Goal: Transaction & Acquisition: Purchase product/service

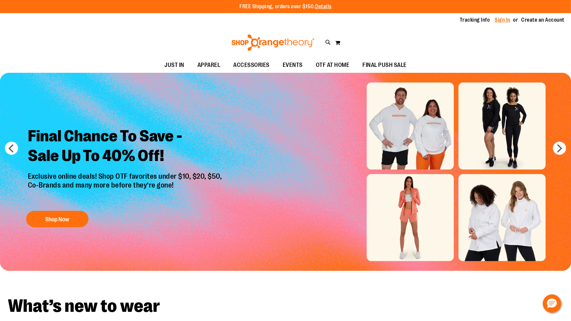
type input "**********"
click at [505, 17] on link "Sign In" at bounding box center [503, 19] width 16 height 7
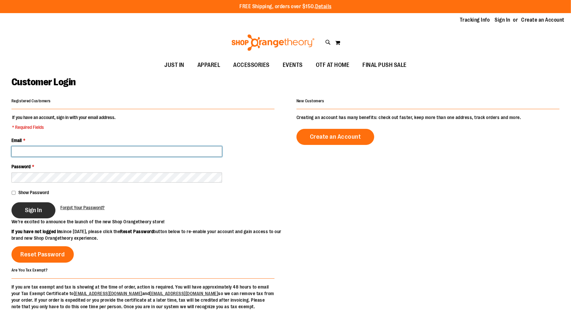
type input "**********"
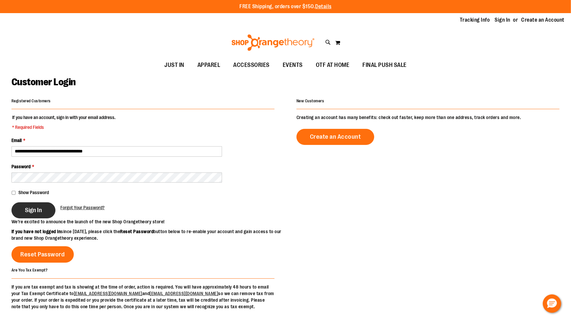
click at [37, 214] on button "Sign In" at bounding box center [33, 210] width 44 height 16
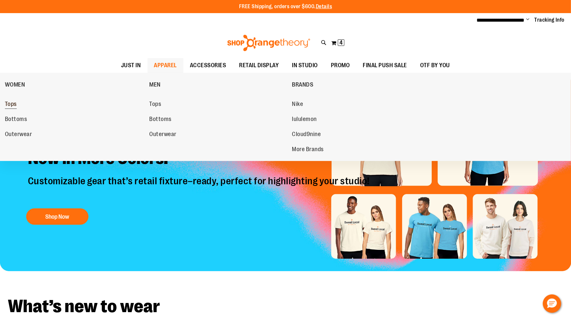
type input "**********"
click at [10, 106] on span "Tops" at bounding box center [11, 105] width 12 height 8
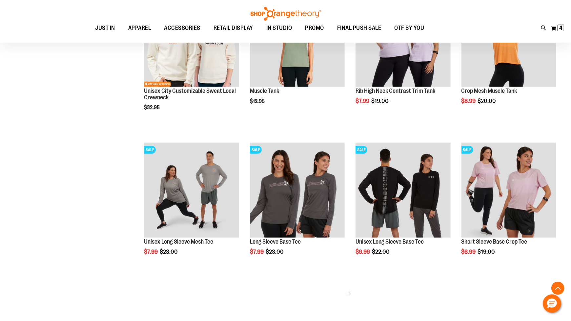
scroll to position [302, 0]
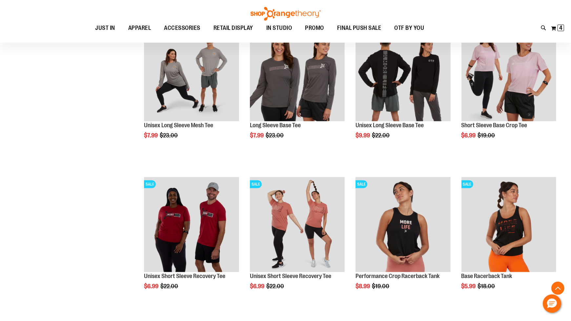
type input "**********"
click at [351, 255] on ol "NEW NETWORK EXCLUSIVE Womens City Customizable Sweat Local Tank $19.95 Quickvie…" at bounding box center [348, 173] width 423 height 905
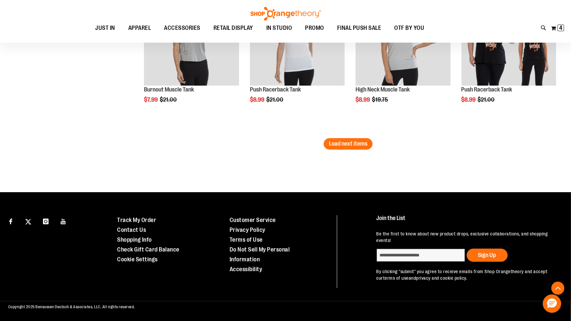
scroll to position [1345, 0]
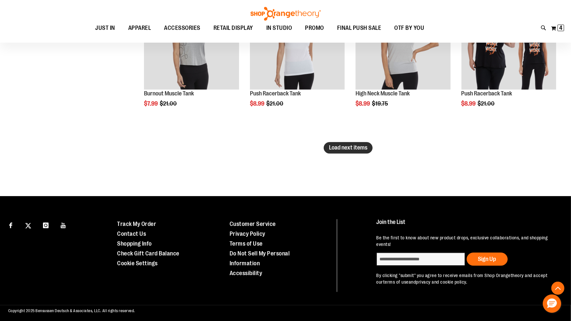
click at [349, 151] on button "Load next items" at bounding box center [348, 147] width 49 height 11
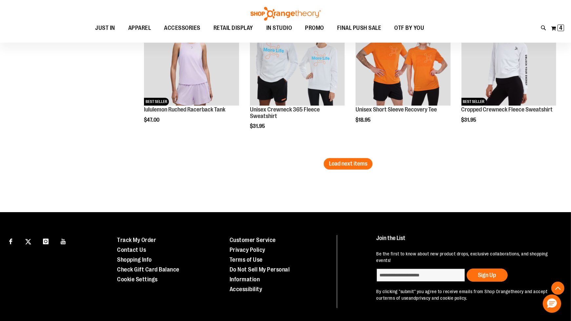
scroll to position [1802, 0]
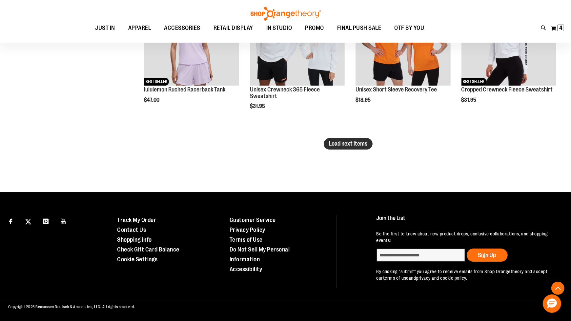
click at [345, 142] on span "Load next items" at bounding box center [348, 143] width 38 height 7
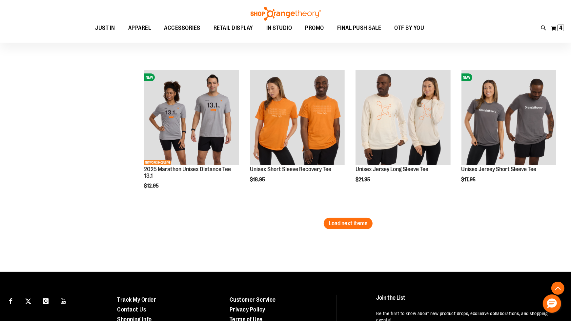
scroll to position [2184, 0]
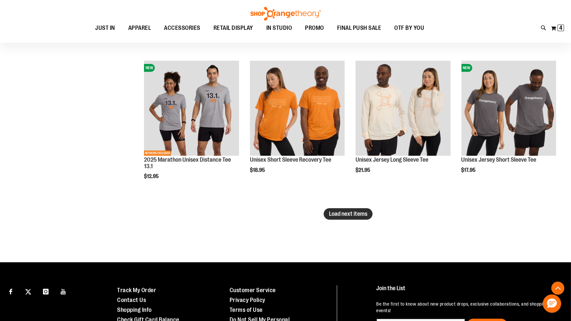
click at [357, 215] on span "Load next items" at bounding box center [348, 213] width 38 height 7
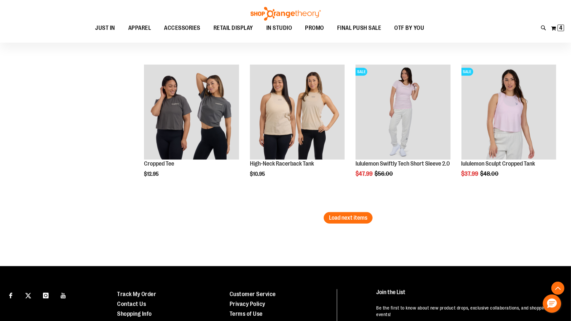
scroll to position [2633, 0]
click at [359, 215] on span "Load next items" at bounding box center [348, 217] width 38 height 7
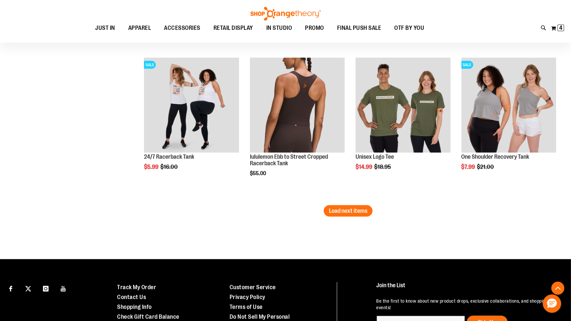
scroll to position [3098, 0]
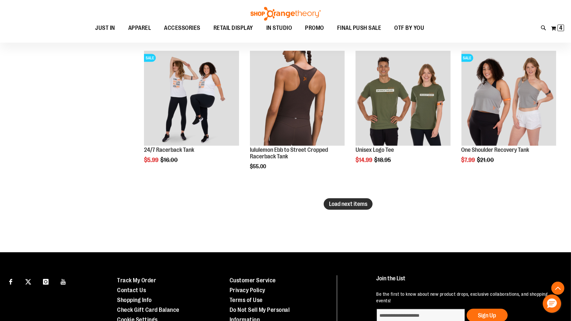
click at [355, 201] on span "Load next items" at bounding box center [348, 204] width 38 height 7
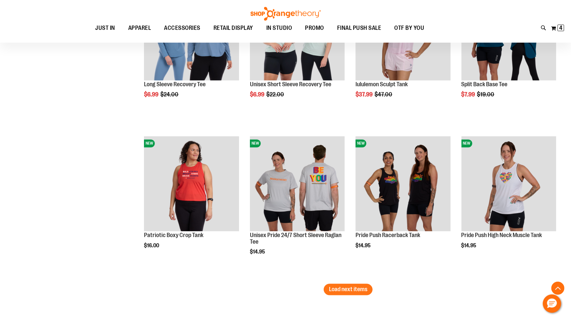
scroll to position [3466, 0]
click at [345, 287] on span "Load next items" at bounding box center [348, 289] width 38 height 7
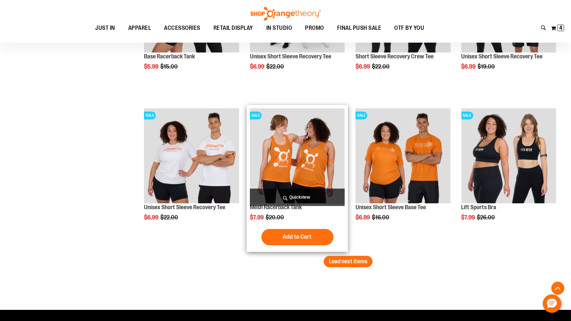
scroll to position [3949, 0]
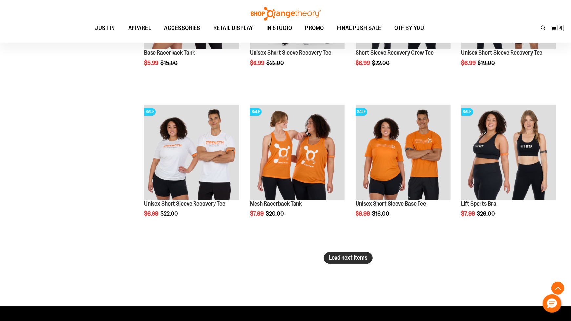
click at [349, 255] on span "Load next items" at bounding box center [348, 257] width 38 height 7
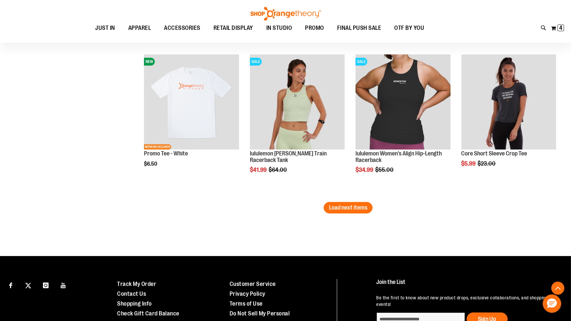
scroll to position [4457, 0]
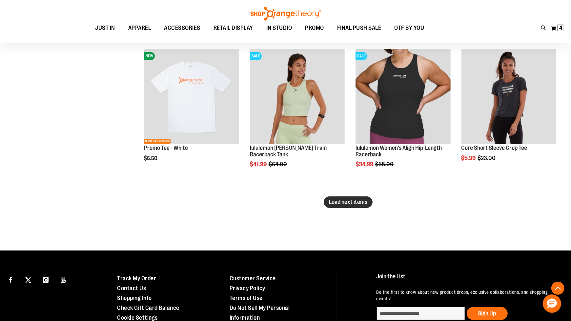
click at [346, 203] on span "Load next items" at bounding box center [348, 202] width 38 height 7
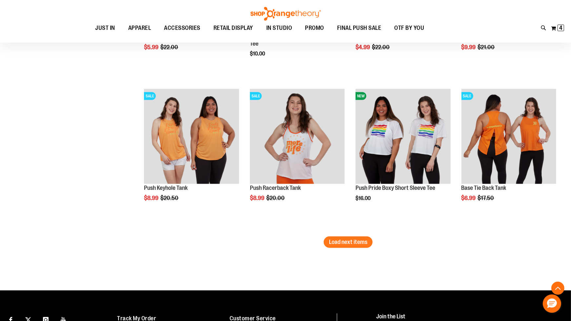
scroll to position [4873, 0]
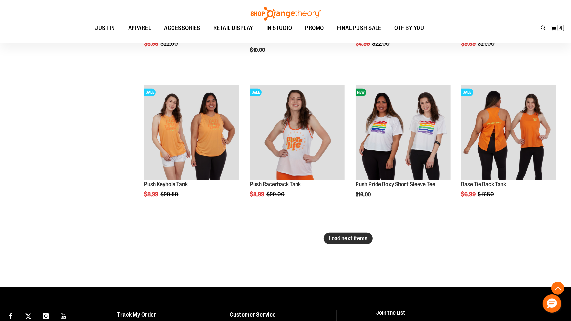
click at [345, 239] on span "Load next items" at bounding box center [348, 238] width 38 height 7
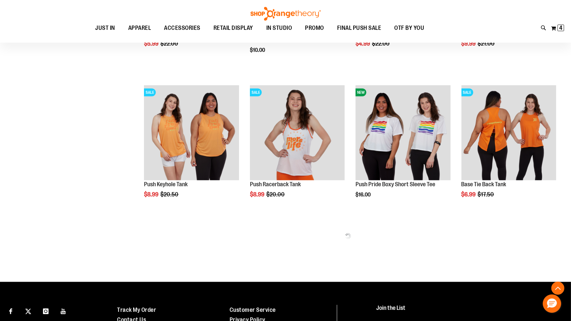
scroll to position [4964, 0]
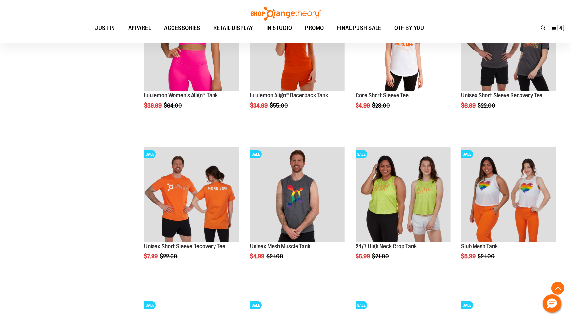
click at [345, 236] on div "SALE Unisex Mesh Muscle Tank $4.99 Regular Price $21.00 Quickview Add to Cart I…" at bounding box center [297, 210] width 101 height 132
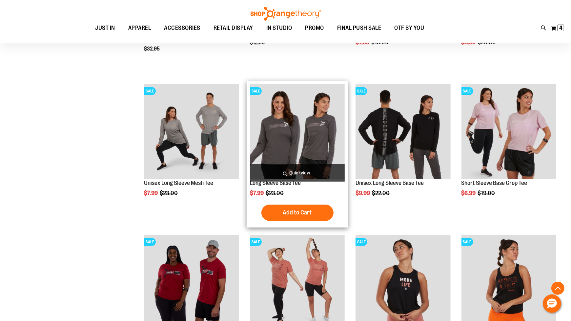
scroll to position [346, 0]
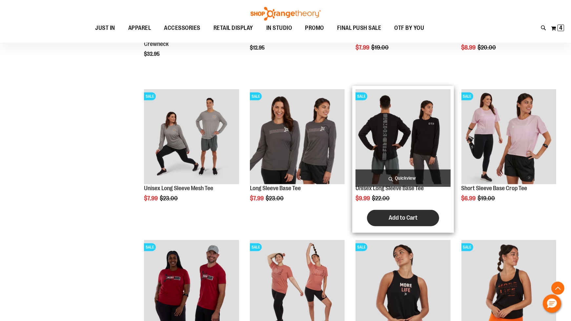
click at [391, 218] on span "Add to Cart" at bounding box center [402, 217] width 29 height 7
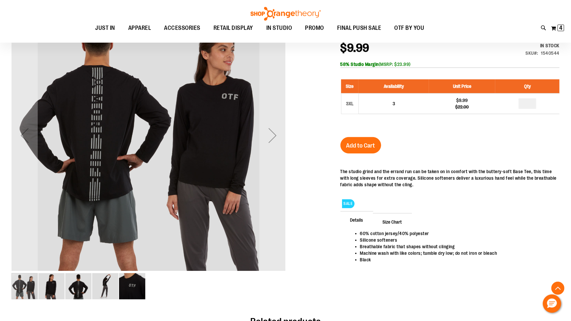
scroll to position [95, 0]
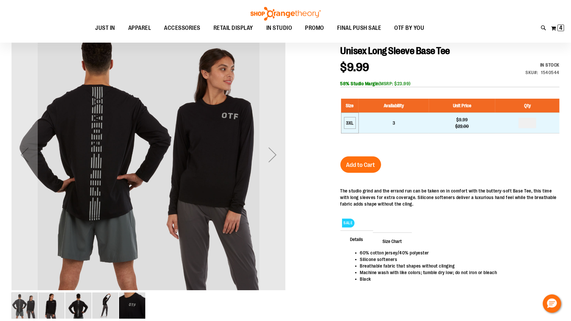
type input "**********"
click at [351, 123] on div "3XL" at bounding box center [350, 123] width 10 height 10
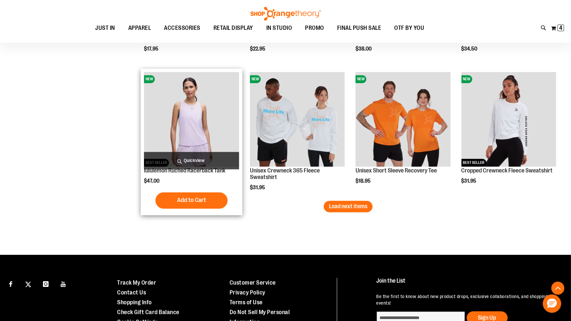
scroll to position [1065, 0]
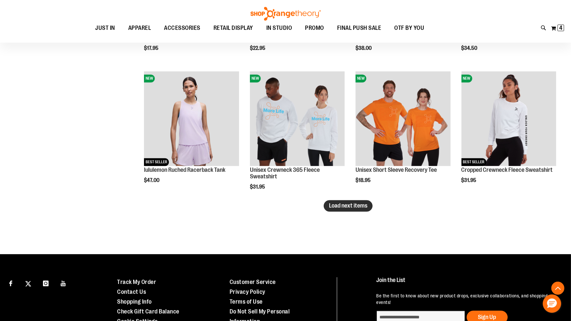
type input "**********"
click at [353, 207] on span "Load next items" at bounding box center [348, 206] width 38 height 7
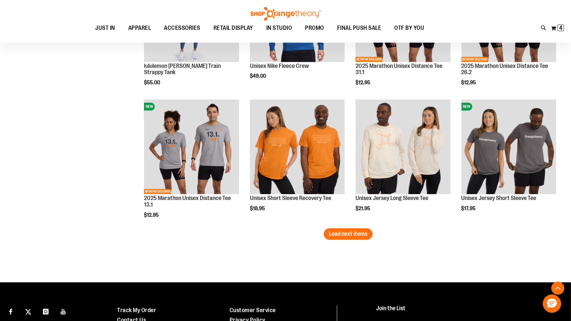
scroll to position [1452, 0]
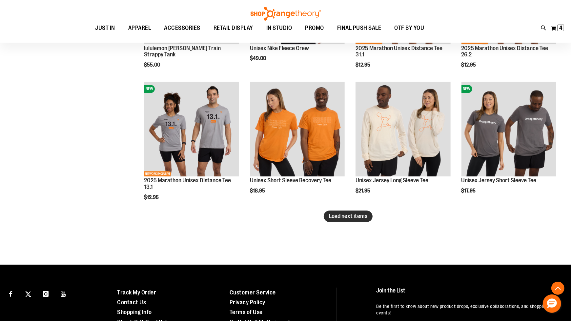
click at [339, 216] on span "Load next items" at bounding box center [348, 216] width 38 height 7
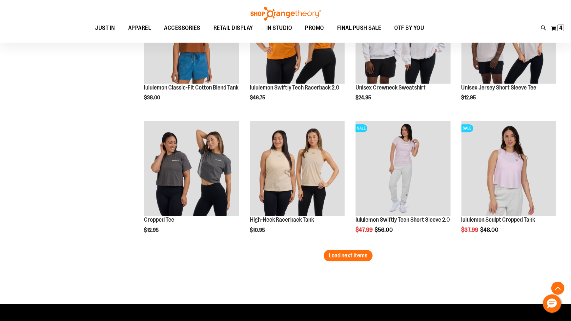
scroll to position [1809, 0]
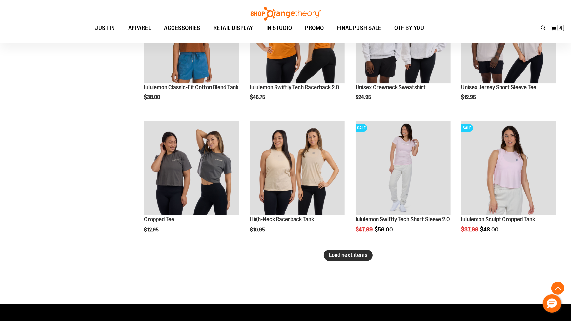
click at [354, 254] on span "Load next items" at bounding box center [348, 255] width 38 height 7
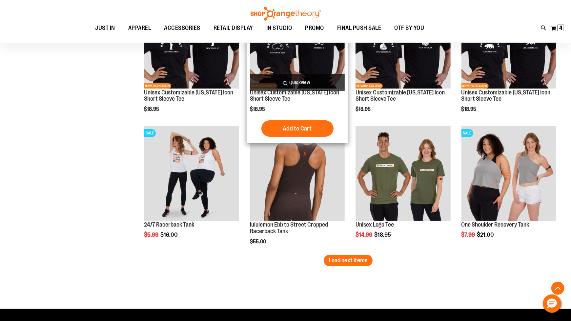
scroll to position [2253, 0]
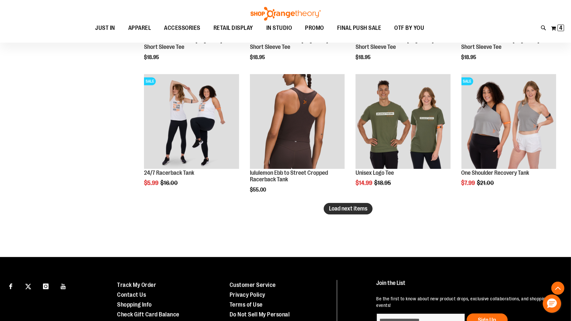
click at [349, 211] on span "Load next items" at bounding box center [348, 208] width 38 height 7
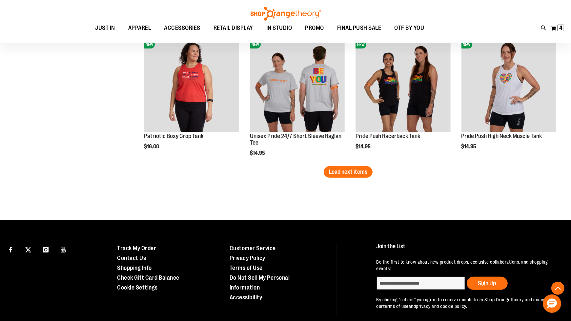
scroll to position [2687, 0]
